Goal: Information Seeking & Learning: Learn about a topic

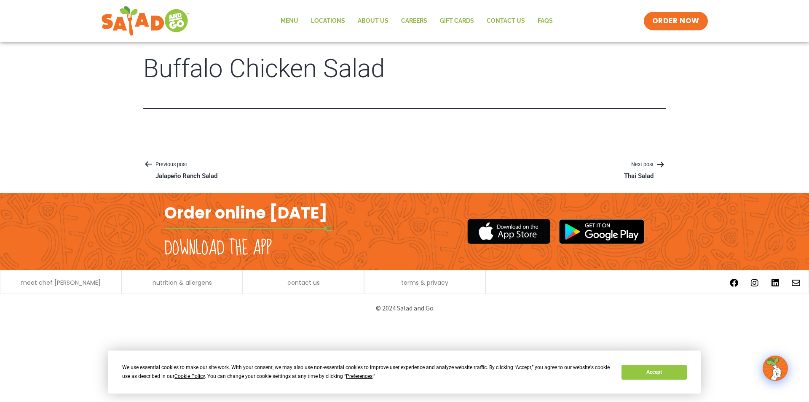
click at [424, 148] on body "We use essential cookies to make our site work. With your consent, we may also …" at bounding box center [404, 161] width 809 height 322
click at [292, 21] on link "Menu" at bounding box center [289, 20] width 30 height 19
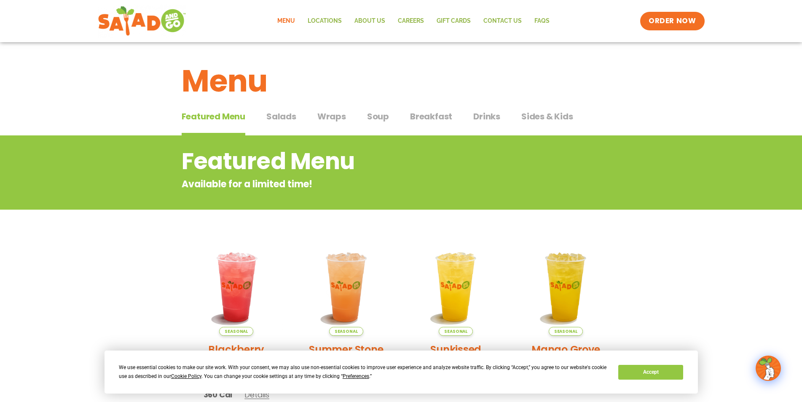
click at [284, 118] on span "Salads" at bounding box center [281, 116] width 30 height 13
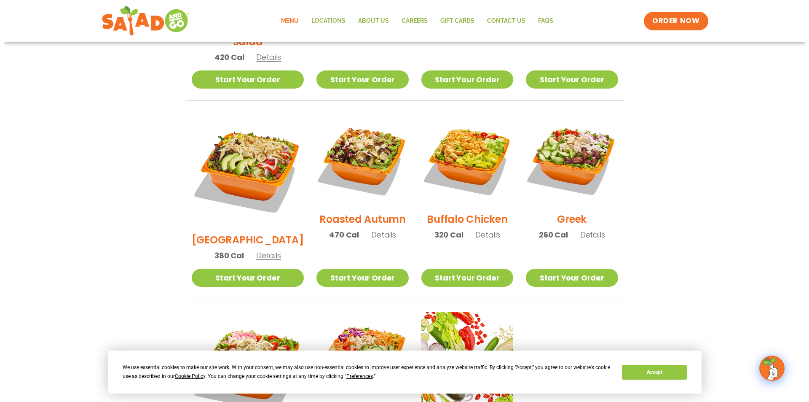
scroll to position [337, 0]
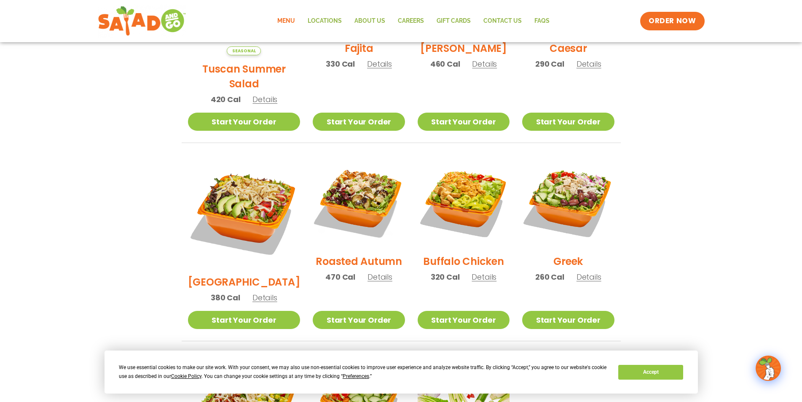
click at [479, 271] on span "Details" at bounding box center [484, 276] width 25 height 11
